Goal: Task Accomplishment & Management: Use online tool/utility

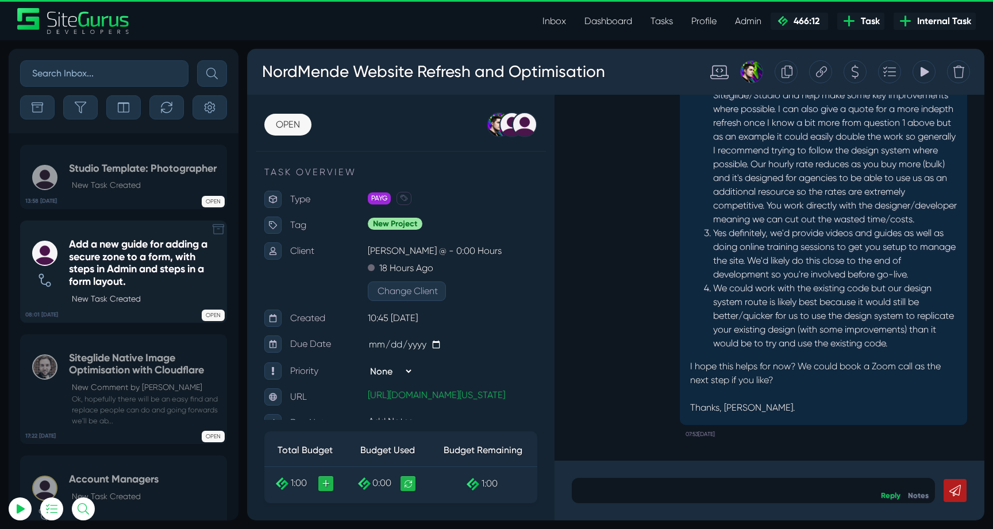
click at [117, 255] on h5 "Add a new guide for adding a secure zone to a form, with steps in Admin and ste…" at bounding box center [145, 262] width 152 height 49
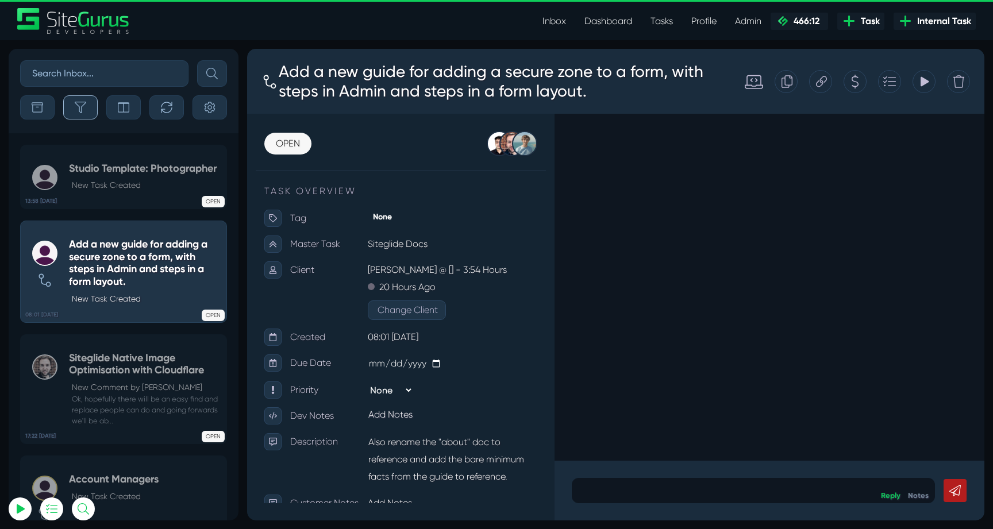
click at [80, 100] on button "button" at bounding box center [80, 107] width 34 height 24
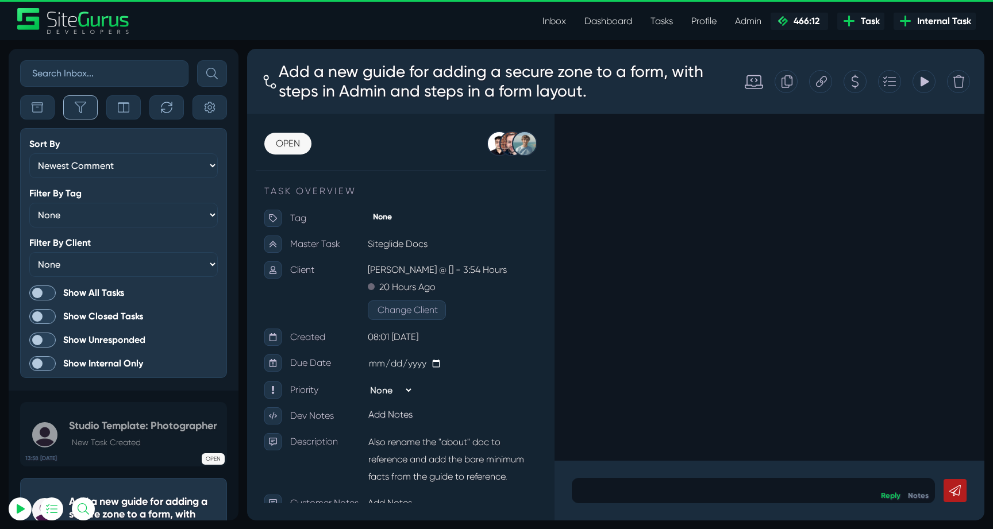
scroll to position [-3138, 0]
click at [44, 291] on span at bounding box center [42, 293] width 26 height 15
click at [0, 0] on input "Show All Tasks" at bounding box center [0, 0] width 0 height 0
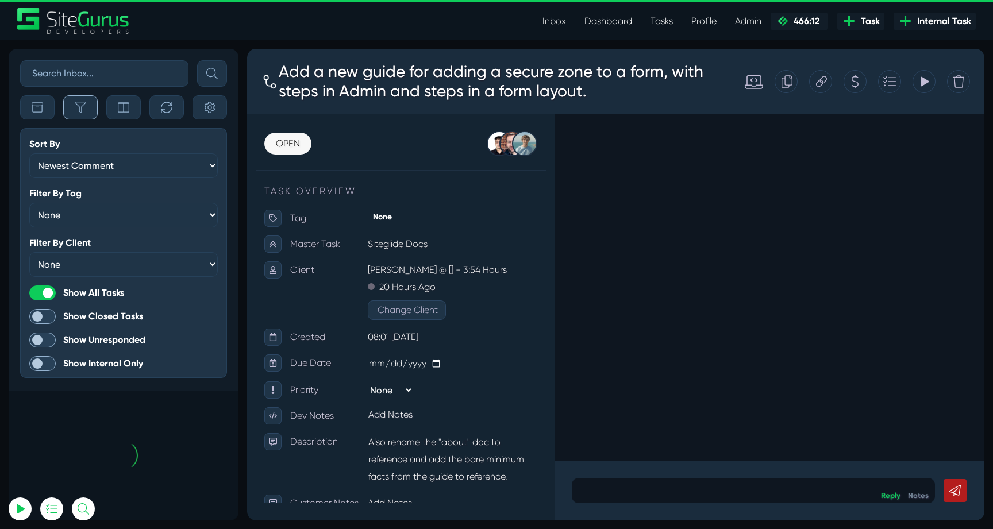
click at [80, 106] on icon "button" at bounding box center [80, 107] width 11 height 11
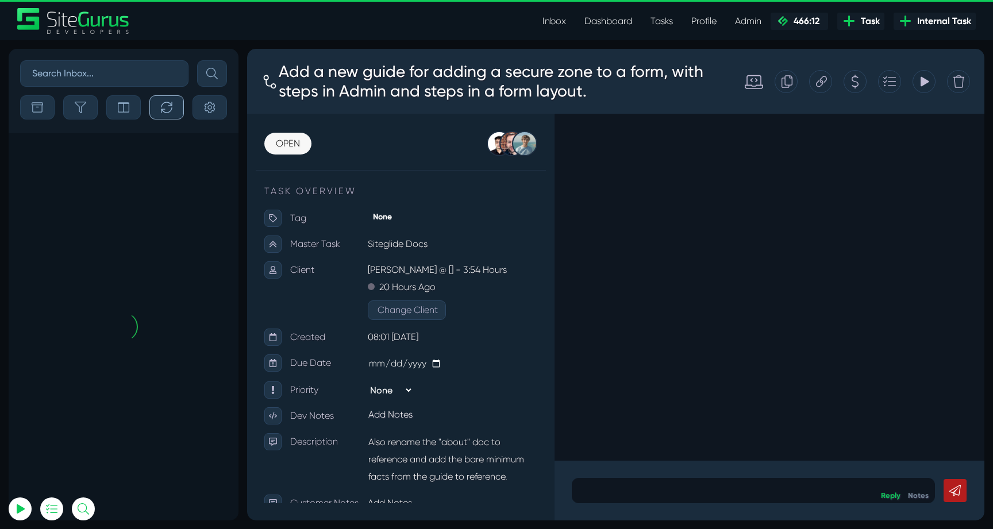
click at [163, 105] on icon "button" at bounding box center [166, 107] width 11 height 11
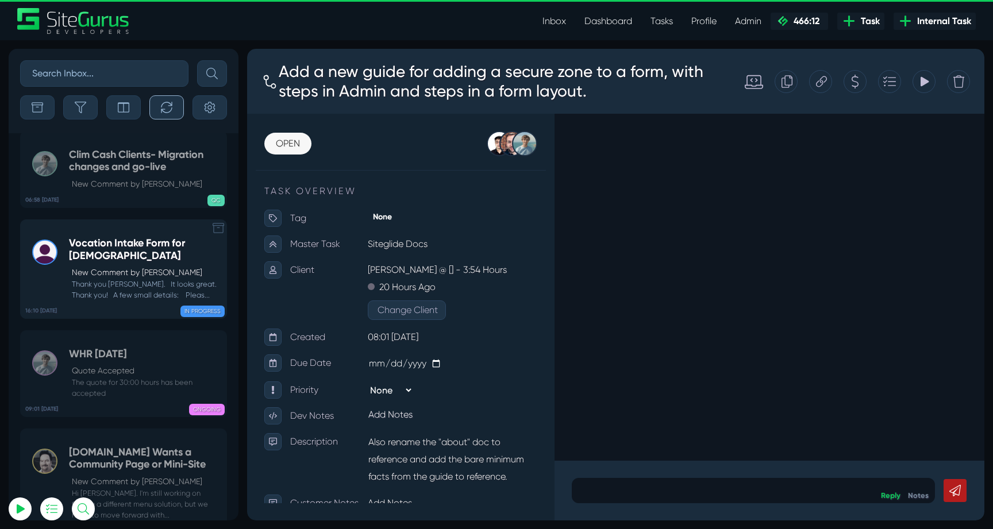
scroll to position [-46206, 0]
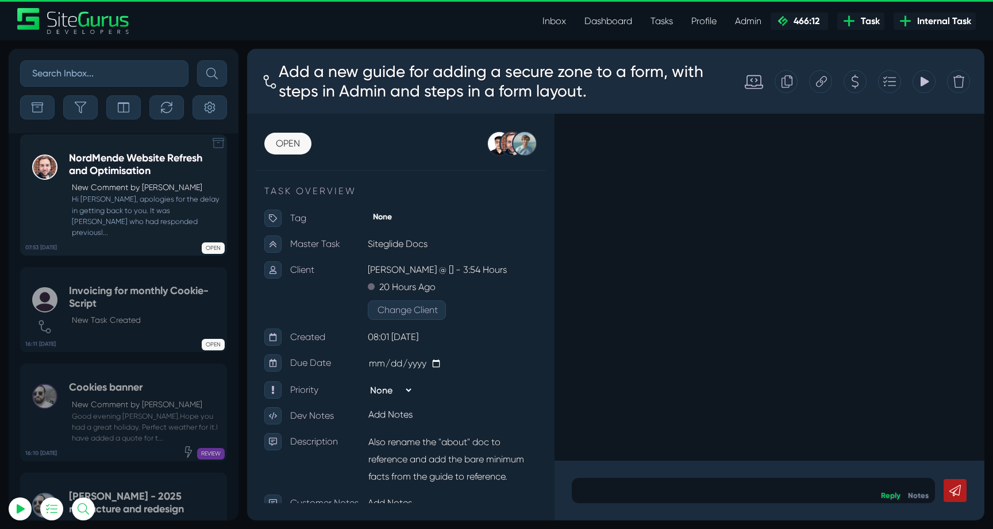
click at [128, 194] on p "New Comment by [PERSON_NAME]" at bounding box center [146, 188] width 149 height 12
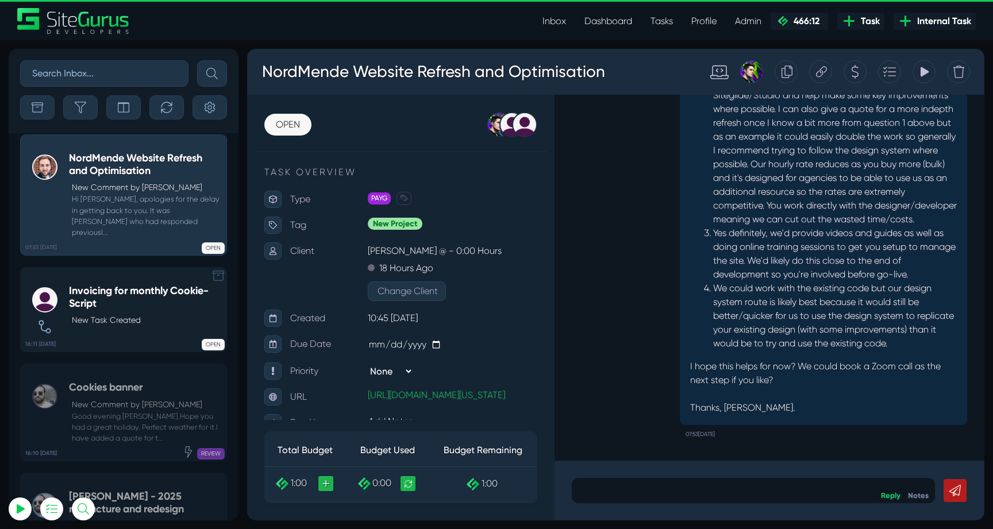
click at [103, 324] on p "New Task Created" at bounding box center [146, 320] width 149 height 12
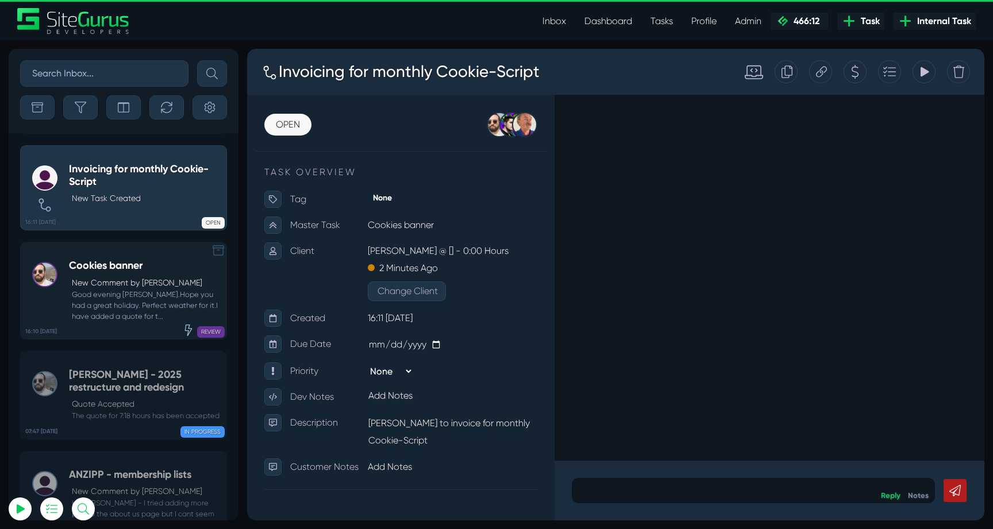
click at [131, 299] on small "Good evening [PERSON_NAME].Hope you had a great holiday. Perfect weather for it…" at bounding box center [145, 305] width 152 height 33
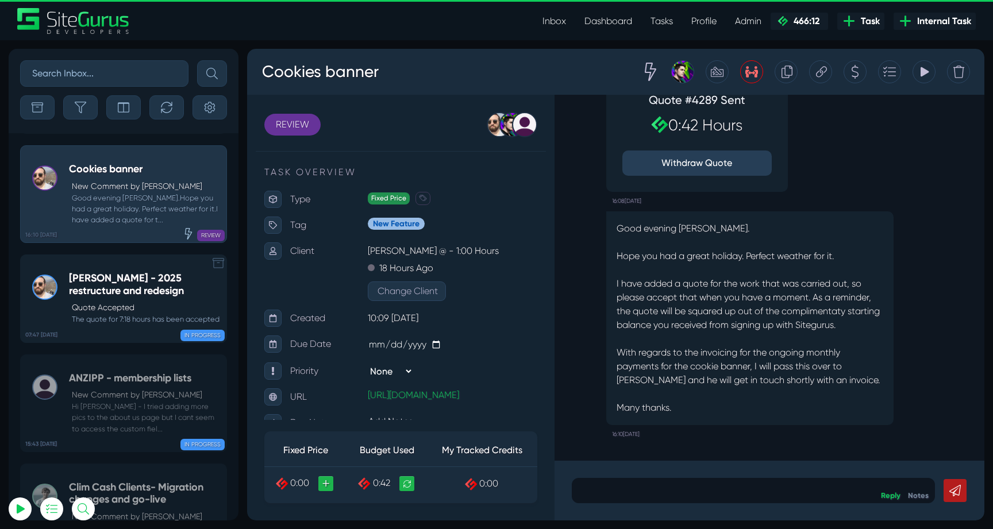
click at [116, 294] on h5 "[PERSON_NAME] - 2025 restructure and redesign" at bounding box center [145, 284] width 152 height 25
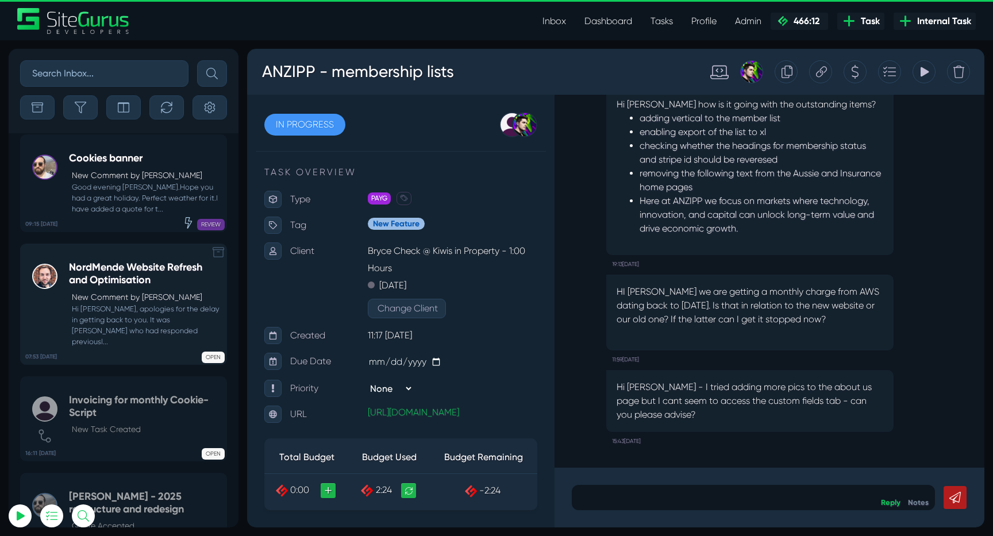
click at [145, 313] on small "Hi [PERSON_NAME], apologies for the delay in getting back to you. It was [PERSO…" at bounding box center [145, 325] width 152 height 44
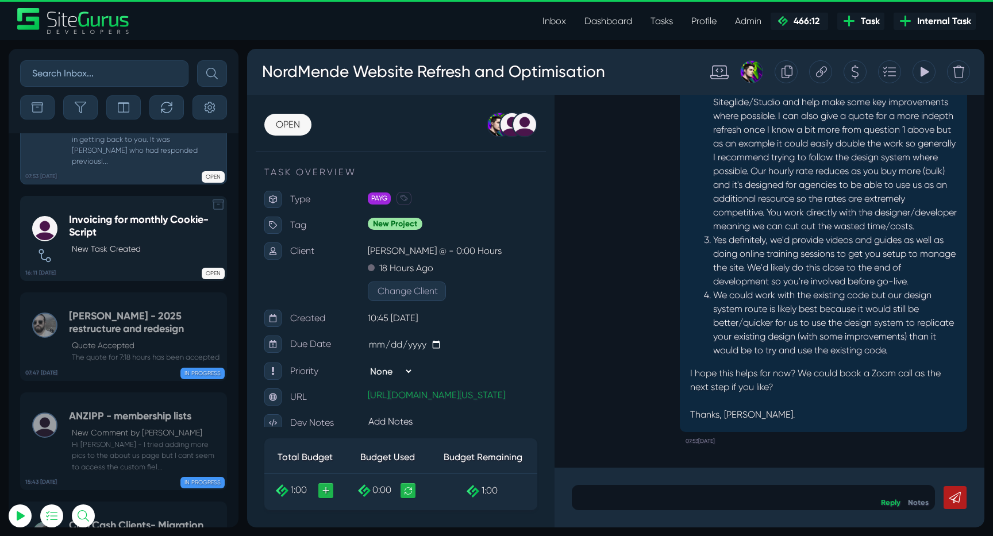
click at [78, 310] on h5 "[PERSON_NAME] - 2025 restructure and redesign" at bounding box center [145, 322] width 152 height 25
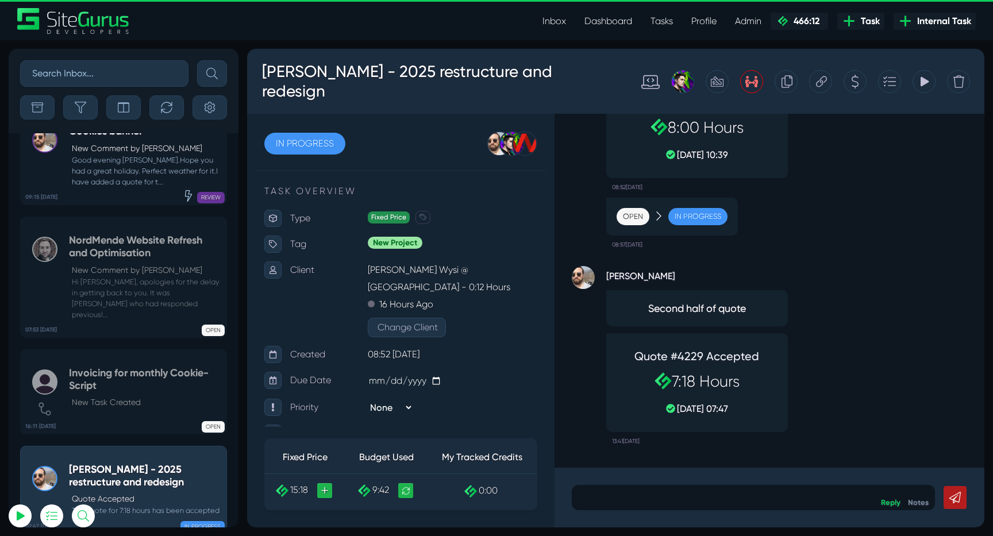
scroll to position [-46199, 0]
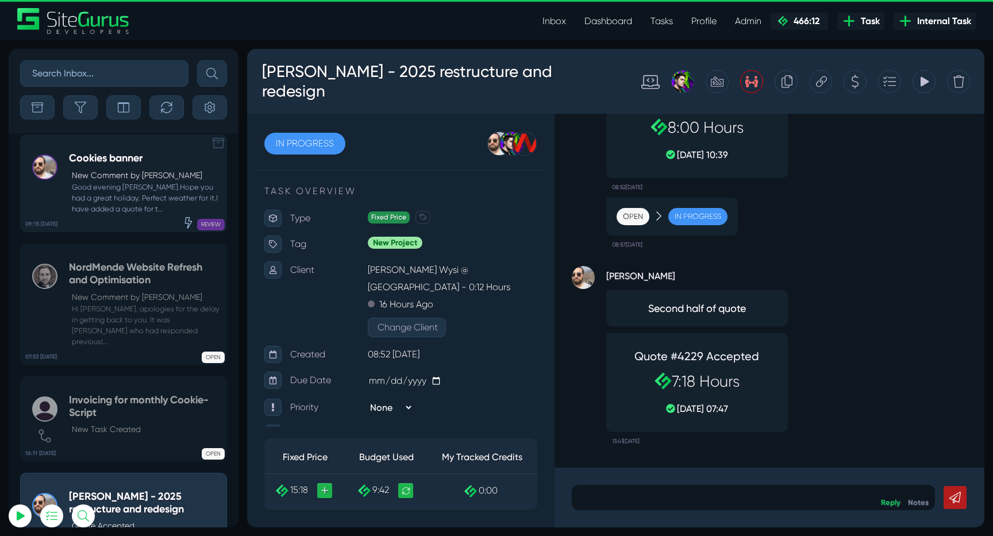
click at [130, 215] on small "Good evening [PERSON_NAME].Hope you had a great holiday. Perfect weather for it…" at bounding box center [145, 198] width 152 height 33
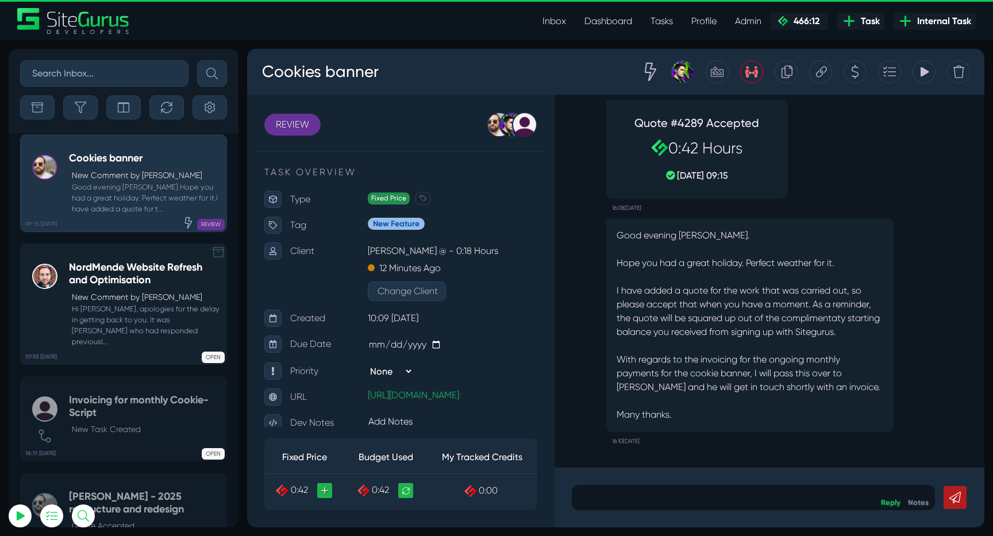
click at [130, 298] on div "NordMende Website Refresh and Optimisation New Comment by [PERSON_NAME] Hi [PER…" at bounding box center [145, 304] width 152 height 86
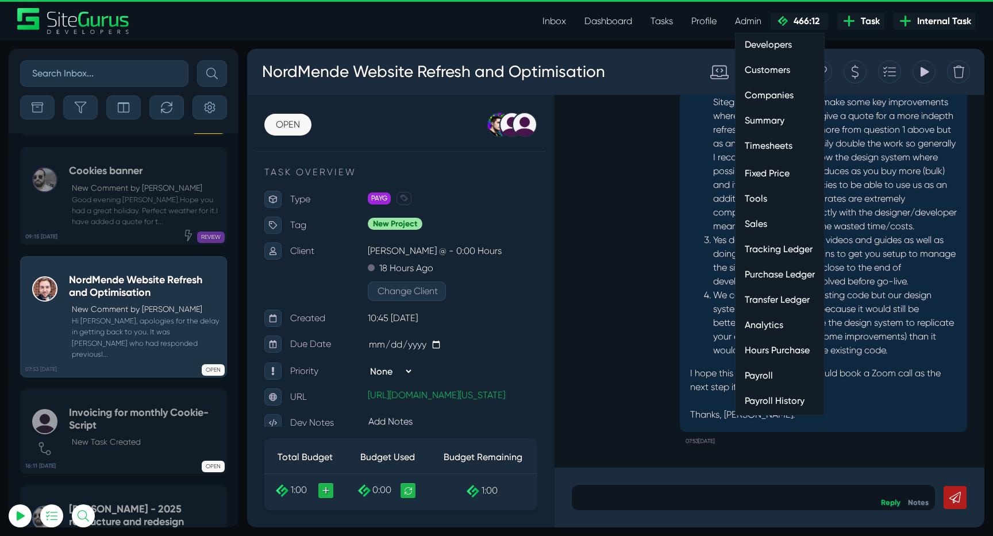
click at [768, 146] on link "Timesheets" at bounding box center [780, 145] width 88 height 23
type input "[EMAIL_ADDRESS][DOMAIN_NAME]"
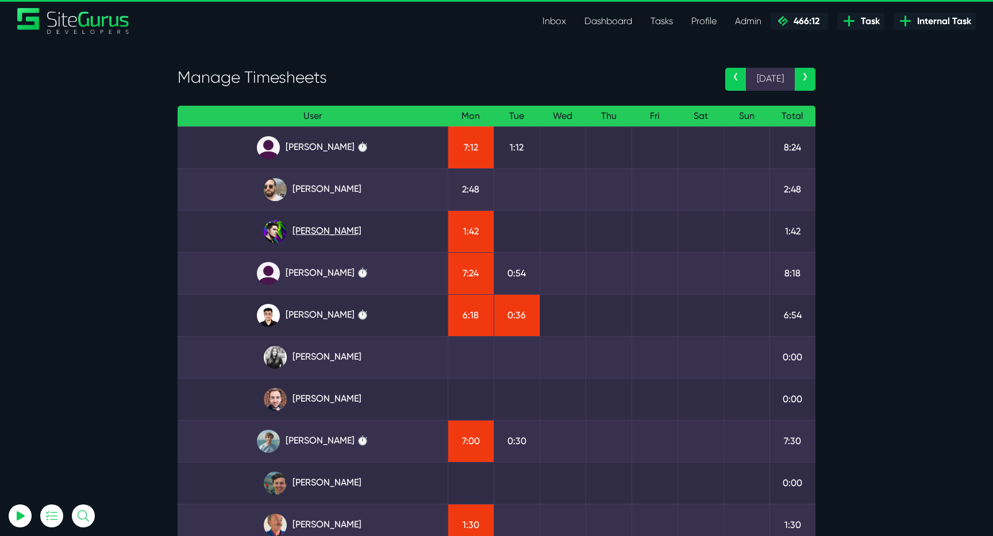
click at [346, 230] on link "[PERSON_NAME]" at bounding box center [313, 231] width 252 height 23
